Goal: Transaction & Acquisition: Subscribe to service/newsletter

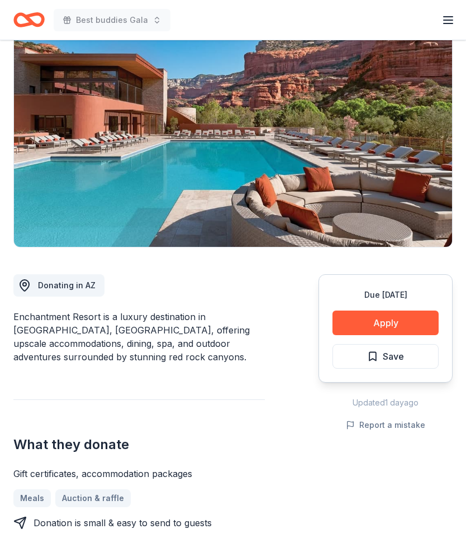
scroll to position [92, 0]
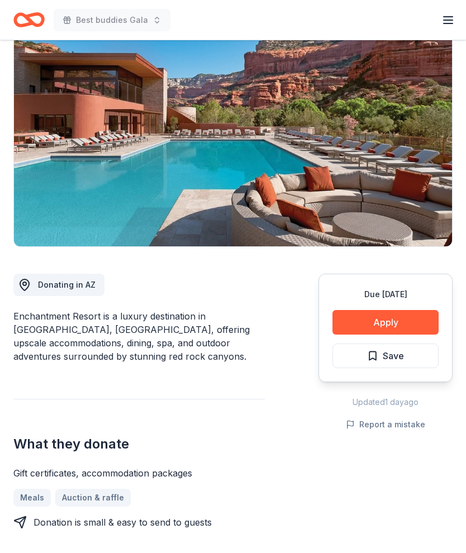
click at [412, 326] on button "Apply" at bounding box center [386, 323] width 106 height 25
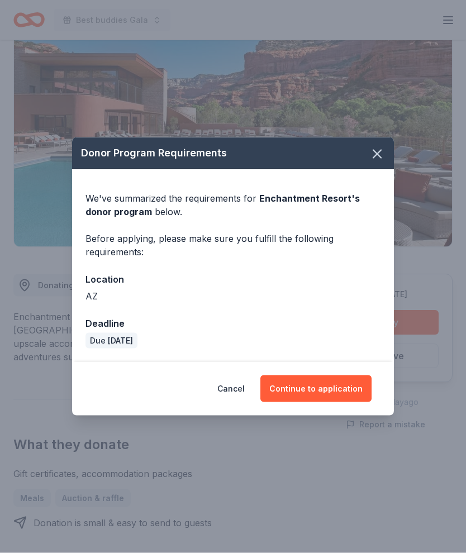
scroll to position [93, 0]
click at [341, 402] on button "Continue to application" at bounding box center [315, 389] width 111 height 27
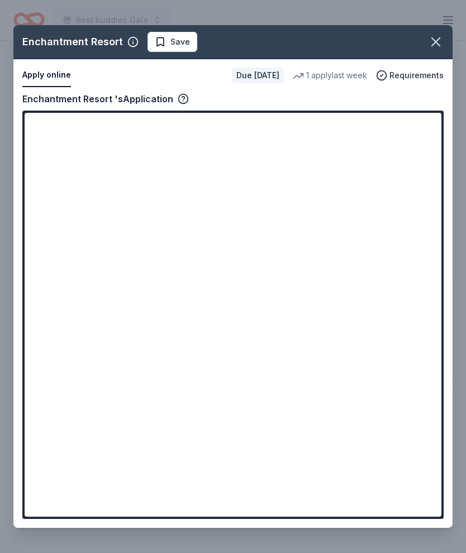
click at [419, 96] on div "Enchantment Resort Save Apply online Due in 22 days 1 apply last week Requireme…" at bounding box center [232, 276] width 439 height 503
click at [55, 95] on div "Enchantment Resort Save Apply online Due in 22 days 1 apply last week Requireme…" at bounding box center [232, 276] width 439 height 503
click at [68, 156] on div "Enchantment Resort Save Apply online Due in 22 days 1 apply last week Requireme…" at bounding box center [232, 276] width 439 height 503
click at [440, 50] on icon "button" at bounding box center [436, 42] width 16 height 16
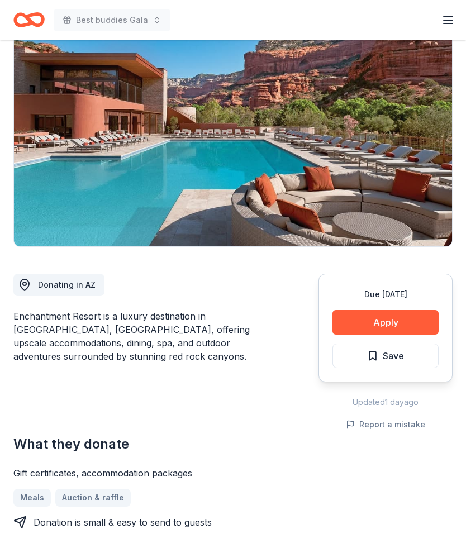
click at [403, 326] on button "Apply" at bounding box center [386, 322] width 106 height 25
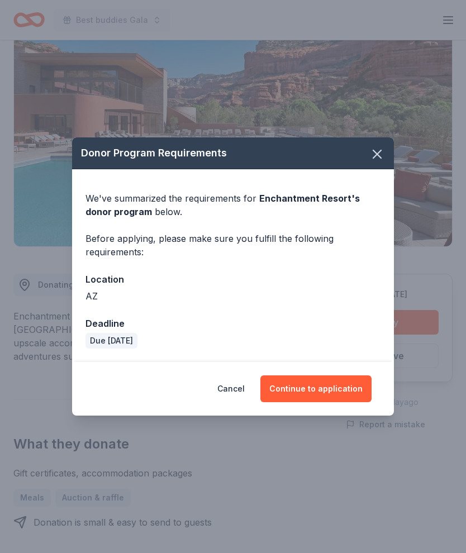
click at [338, 402] on button "Continue to application" at bounding box center [315, 389] width 111 height 27
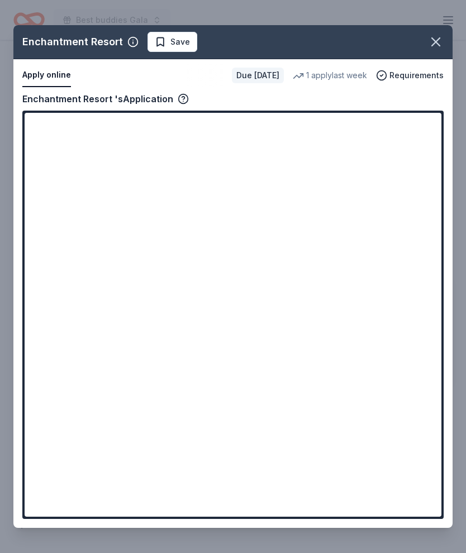
click at [438, 50] on icon "button" at bounding box center [436, 42] width 16 height 16
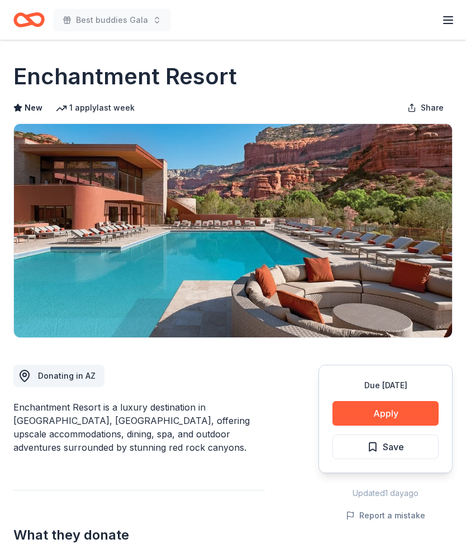
scroll to position [0, 0]
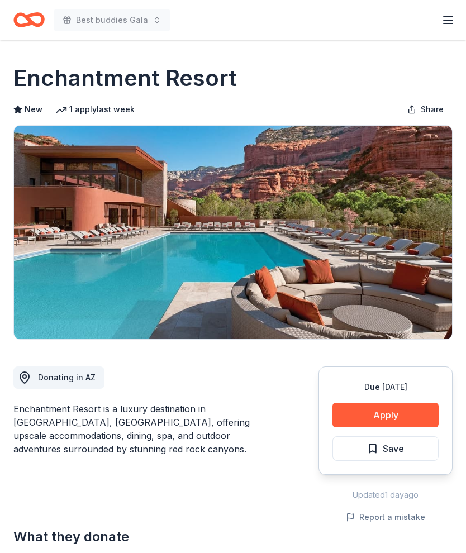
click at [34, 18] on icon "Home" at bounding box center [28, 20] width 31 height 26
click at [447, 13] on icon "button" at bounding box center [447, 19] width 13 height 13
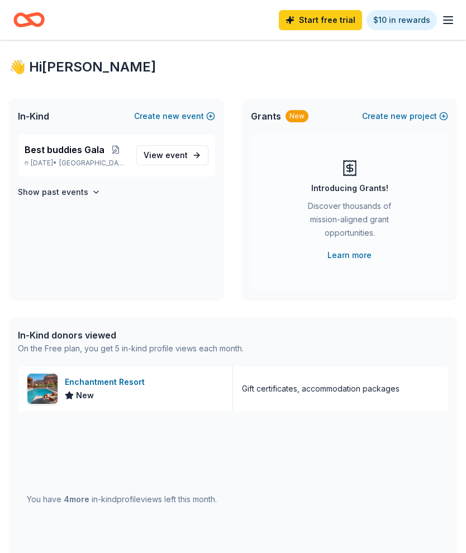
click at [359, 46] on div "👋 Hi Marceen In-Kind Create new event Best buddies Gala Oct 09, 2025 • Fresno, …" at bounding box center [233, 421] width 466 height 762
click at [182, 155] on span "event" at bounding box center [176, 155] width 22 height 10
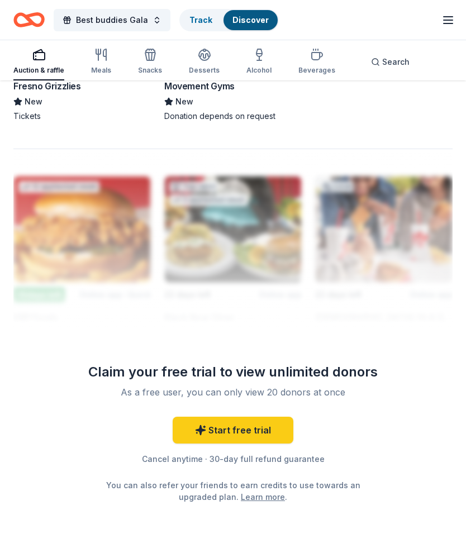
scroll to position [1537, 0]
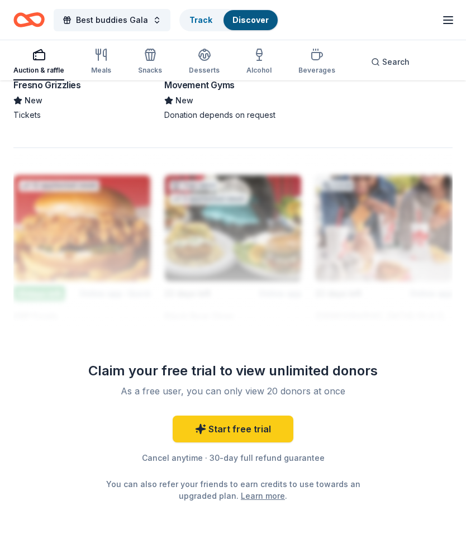
click at [261, 429] on link "Start free trial" at bounding box center [233, 429] width 121 height 27
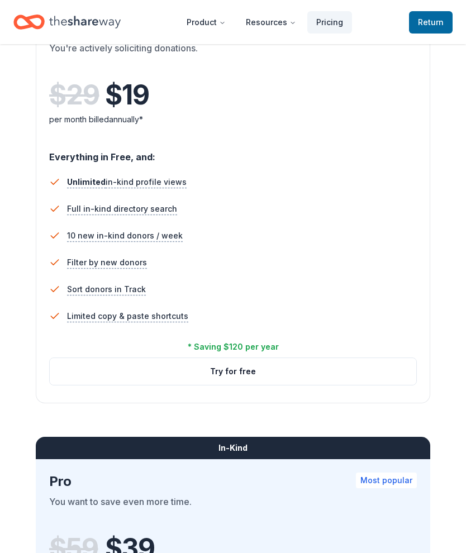
scroll to position [630, 0]
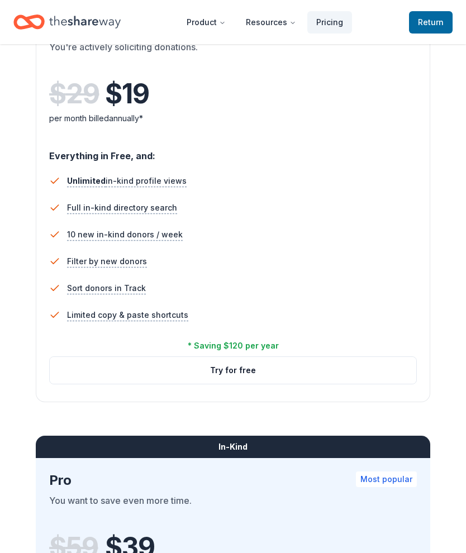
click at [342, 375] on button "Try for free" at bounding box center [233, 370] width 367 height 27
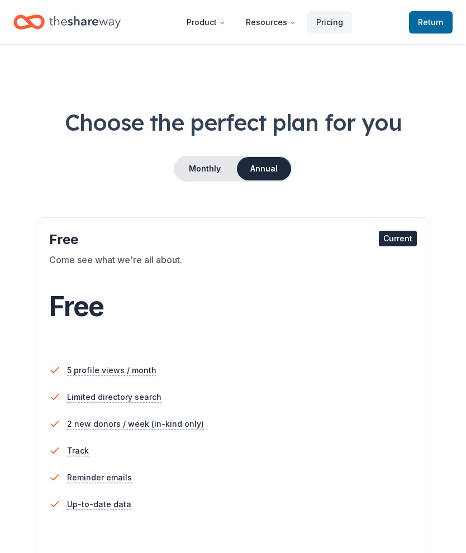
scroll to position [69, 0]
